Goal: Complete application form

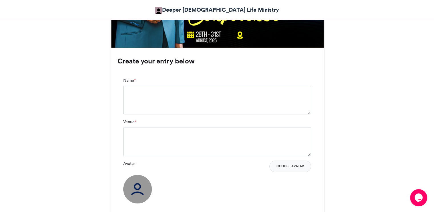
scroll to position [367, 0]
click at [181, 105] on textarea "Name *" at bounding box center [217, 99] width 188 height 29
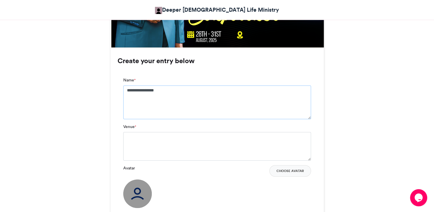
type textarea "**********"
click at [185, 136] on textarea "Venue *" at bounding box center [217, 146] width 188 height 29
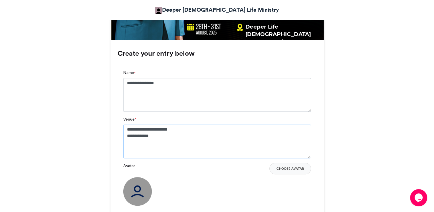
scroll to position [379, 0]
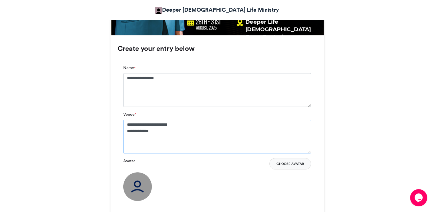
type textarea "**********"
click at [290, 164] on button "Choose Avatar" at bounding box center [290, 163] width 42 height 11
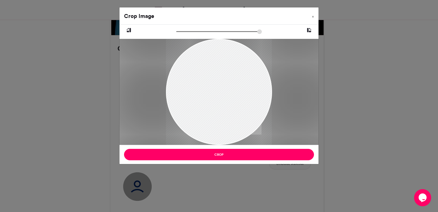
click at [215, 95] on div at bounding box center [219, 91] width 106 height 141
drag, startPoint x: 211, startPoint y: 108, endPoint x: 198, endPoint y: 126, distance: 21.6
click at [198, 126] on div at bounding box center [219, 109] width 106 height 141
type input "******"
drag, startPoint x: 179, startPoint y: 32, endPoint x: 175, endPoint y: 29, distance: 4.4
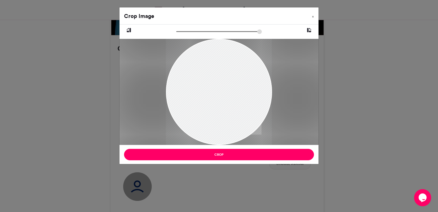
click at [176, 29] on input "zoom" at bounding box center [219, 31] width 86 height 5
drag, startPoint x: 253, startPoint y: 98, endPoint x: 253, endPoint y: 110, distance: 12.0
click at [253, 110] on div at bounding box center [219, 109] width 106 height 141
click at [131, 30] on icon at bounding box center [128, 30] width 5 height 7
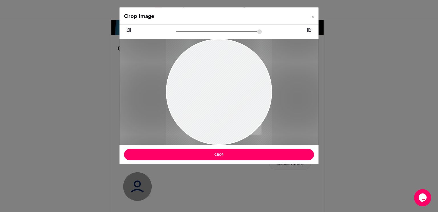
click at [130, 31] on icon at bounding box center [128, 30] width 5 height 7
click at [130, 30] on icon at bounding box center [128, 30] width 5 height 7
click at [310, 30] on icon at bounding box center [309, 30] width 5 height 7
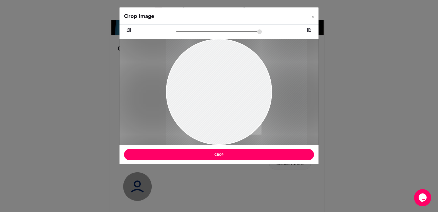
click at [310, 30] on icon at bounding box center [309, 30] width 5 height 7
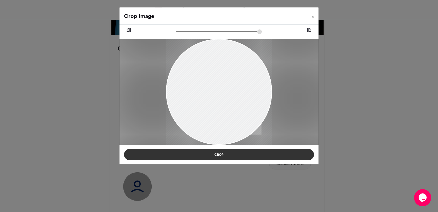
click at [223, 153] on button "Crop" at bounding box center [219, 154] width 190 height 11
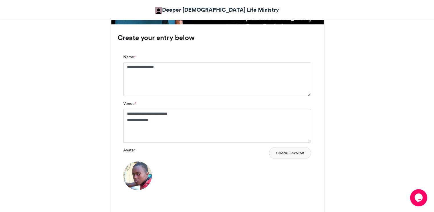
scroll to position [471, 0]
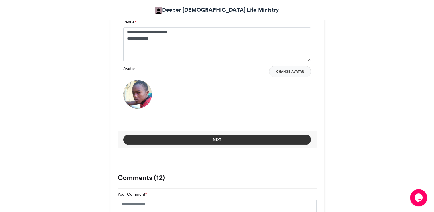
click at [220, 134] on button "Next" at bounding box center [217, 139] width 188 height 10
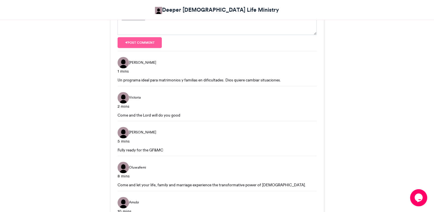
scroll to position [299, 0]
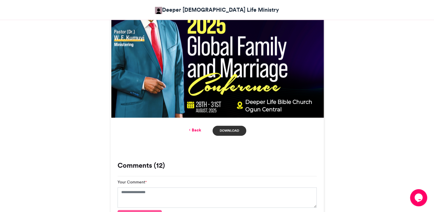
click at [227, 128] on link "Download" at bounding box center [229, 131] width 33 height 10
